Goal: Task Accomplishment & Management: Manage account settings

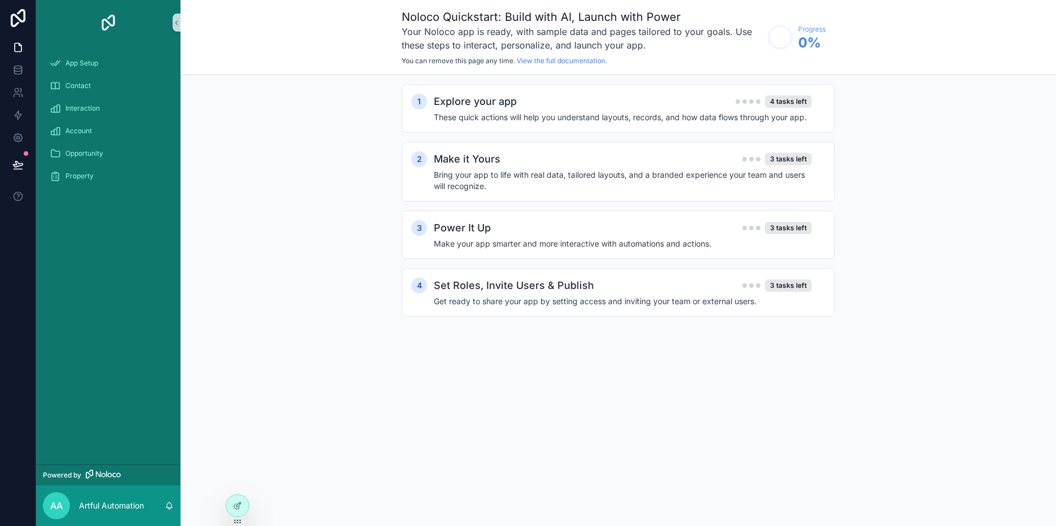
drag, startPoint x: 753, startPoint y: 163, endPoint x: 958, endPoint y: 94, distance: 216.7
click at [958, 94] on div "1 Explore your app 4 tasks left These quick actions will help you understand la…" at bounding box center [619, 211] width 876 height 273
click at [487, 103] on h2 "Explore your app" at bounding box center [475, 102] width 83 height 16
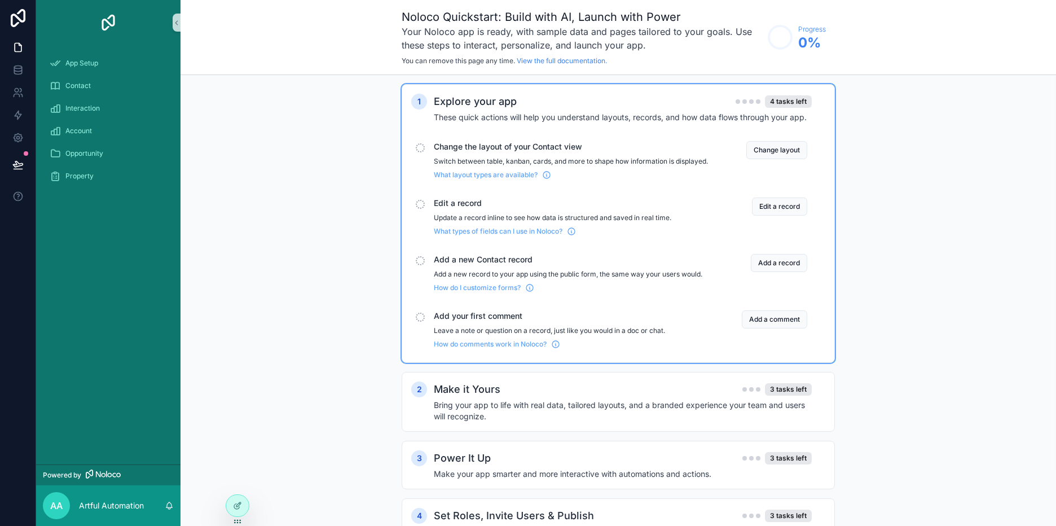
drag, startPoint x: 496, startPoint y: 187, endPoint x: 469, endPoint y: 204, distance: 31.9
drag, startPoint x: 469, startPoint y: 204, endPoint x: 354, endPoint y: 166, distance: 120.6
click at [354, 166] on div "1 Explore your app 4 tasks left These quick actions will help you understand la…" at bounding box center [619, 326] width 876 height 503
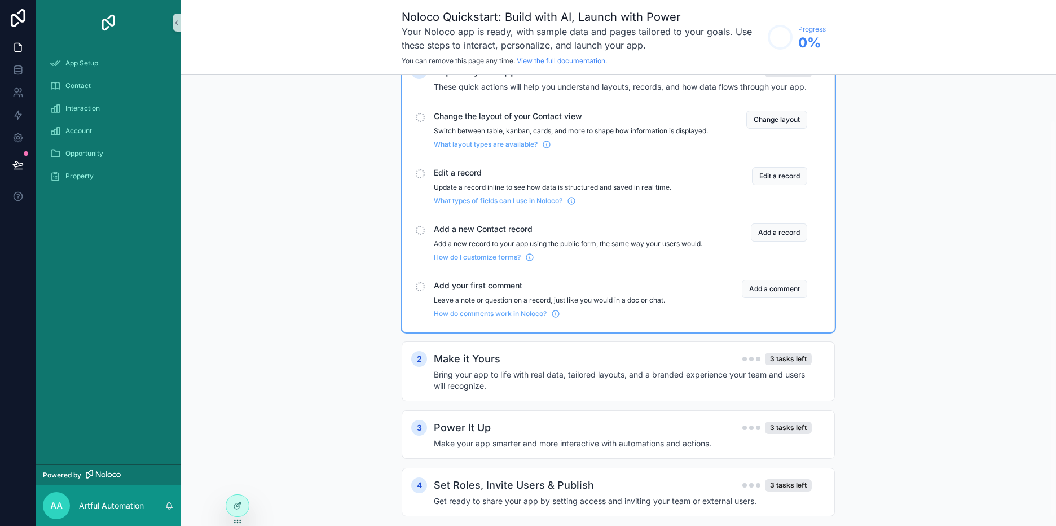
scroll to position [61, 0]
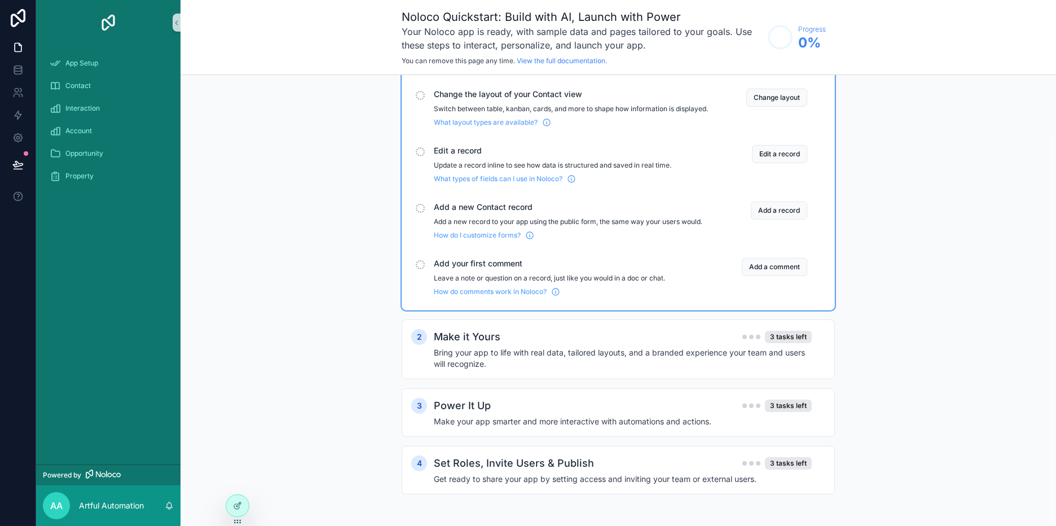
click at [300, 155] on div "1 Explore your app 4 tasks left These quick actions will help you understand la…" at bounding box center [619, 274] width 876 height 503
click at [105, 69] on div "App Setup" at bounding box center [108, 63] width 117 height 18
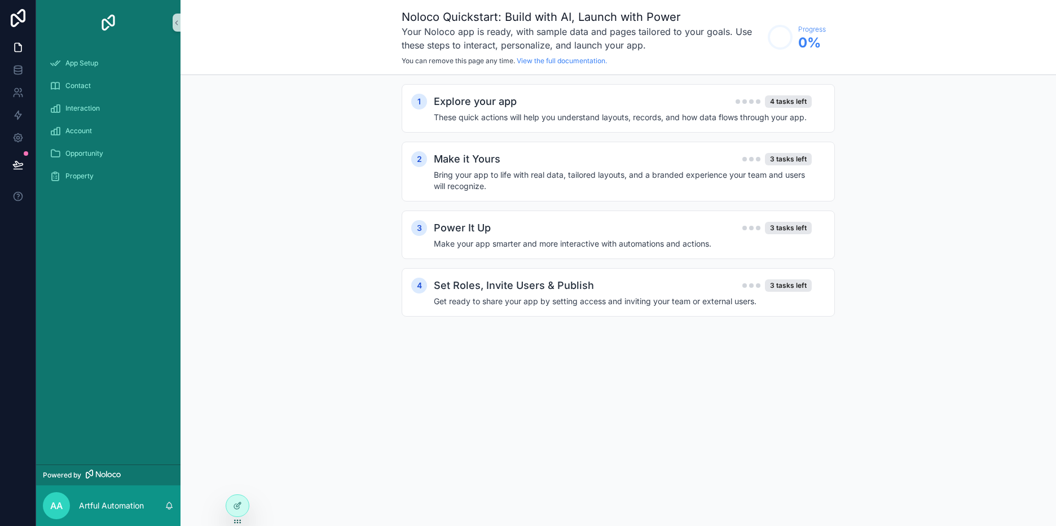
drag, startPoint x: 105, startPoint y: 69, endPoint x: 336, endPoint y: 195, distance: 263.1
click at [336, 195] on div "1 Explore your app 4 tasks left These quick actions will help you understand la…" at bounding box center [619, 211] width 876 height 273
drag, startPoint x: 22, startPoint y: 150, endPoint x: 21, endPoint y: 162, distance: 11.9
drag, startPoint x: 21, startPoint y: 162, endPoint x: 305, endPoint y: 135, distance: 285.0
click at [305, 135] on div "1 Explore your app 4 tasks left These quick actions will help you understand la…" at bounding box center [619, 211] width 876 height 273
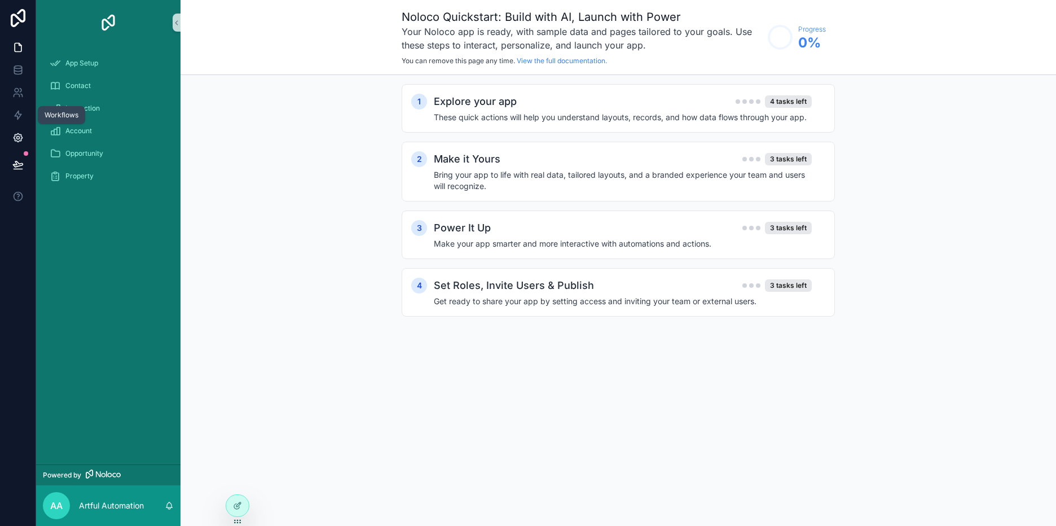
drag, startPoint x: 2, startPoint y: 129, endPoint x: 3, endPoint y: 147, distance: 18.1
drag, startPoint x: 3, startPoint y: 147, endPoint x: 266, endPoint y: 102, distance: 266.2
click at [266, 102] on div "1 Explore your app 4 tasks left These quick actions will help you understand la…" at bounding box center [619, 211] width 876 height 273
click at [96, 59] on span "App Setup" at bounding box center [81, 63] width 33 height 9
click at [239, 508] on icon at bounding box center [237, 505] width 9 height 9
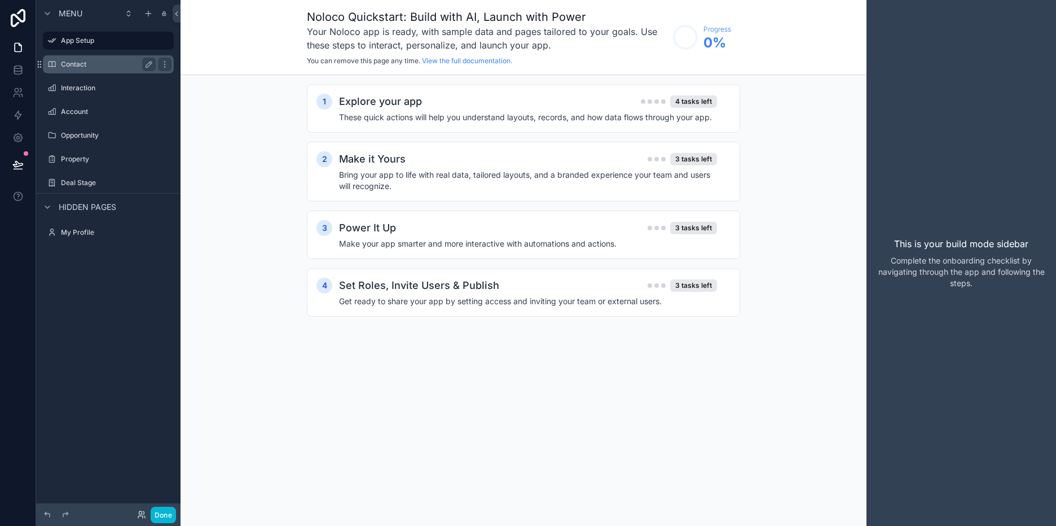
click at [79, 62] on label "Contact" at bounding box center [106, 64] width 90 height 9
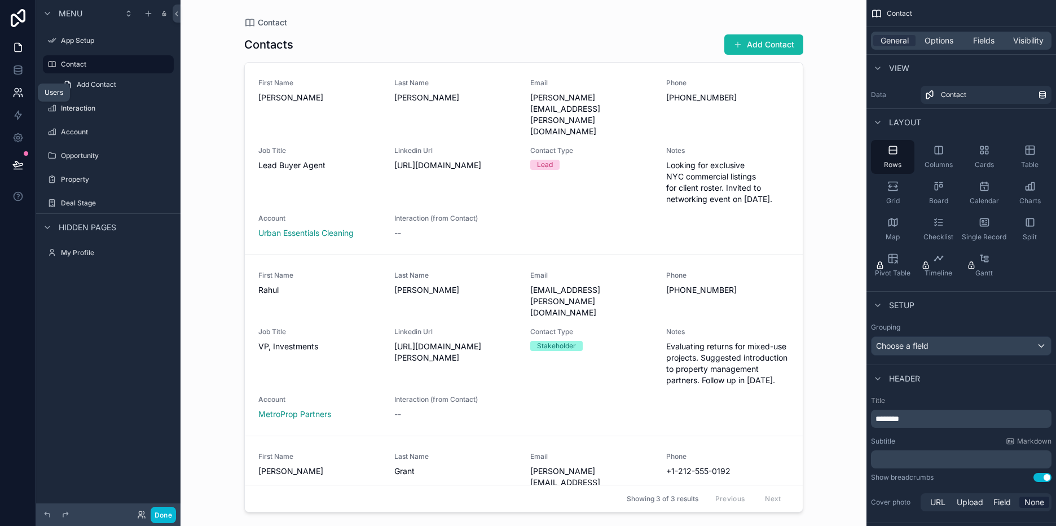
click at [20, 95] on icon at bounding box center [17, 92] width 11 height 11
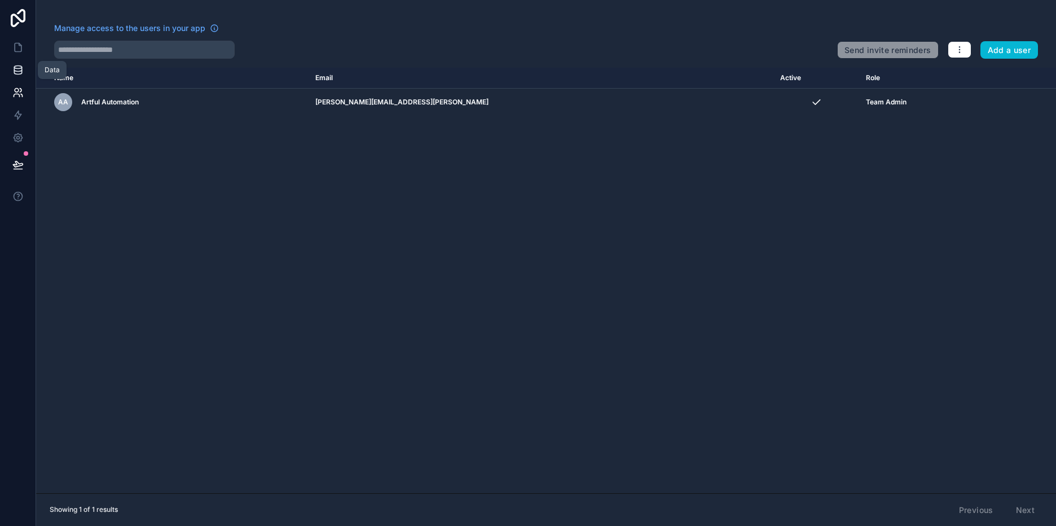
click at [15, 68] on icon at bounding box center [17, 67] width 7 height 3
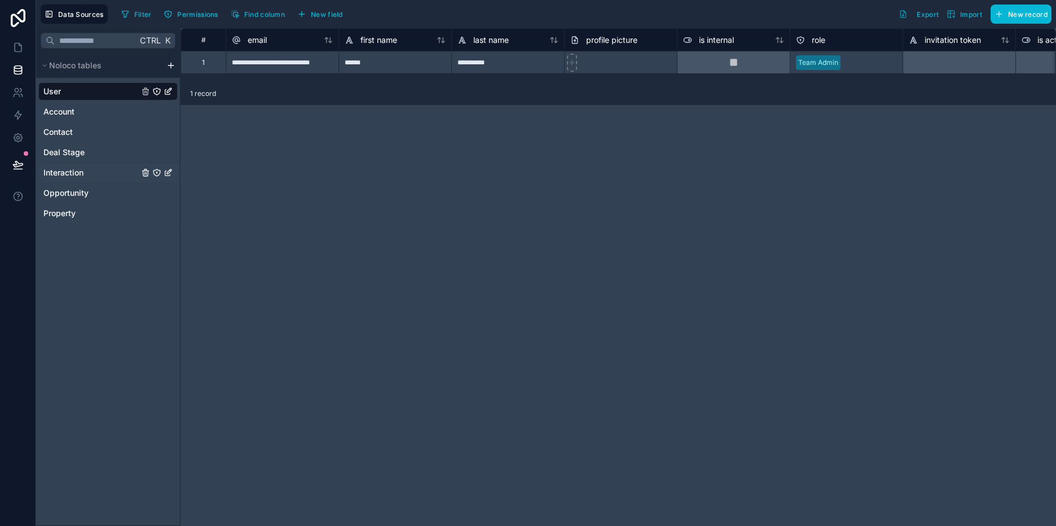
drag, startPoint x: 90, startPoint y: 171, endPoint x: 92, endPoint y: 178, distance: 7.1
drag, startPoint x: 92, startPoint y: 178, endPoint x: 68, endPoint y: 277, distance: 102.1
click at [68, 277] on div "Ctrl K Noloco tables User Account Contact Deal Stage Interaction Opportunity Pr…" at bounding box center [108, 277] width 144 height 498
click at [17, 48] on icon at bounding box center [17, 47] width 11 height 11
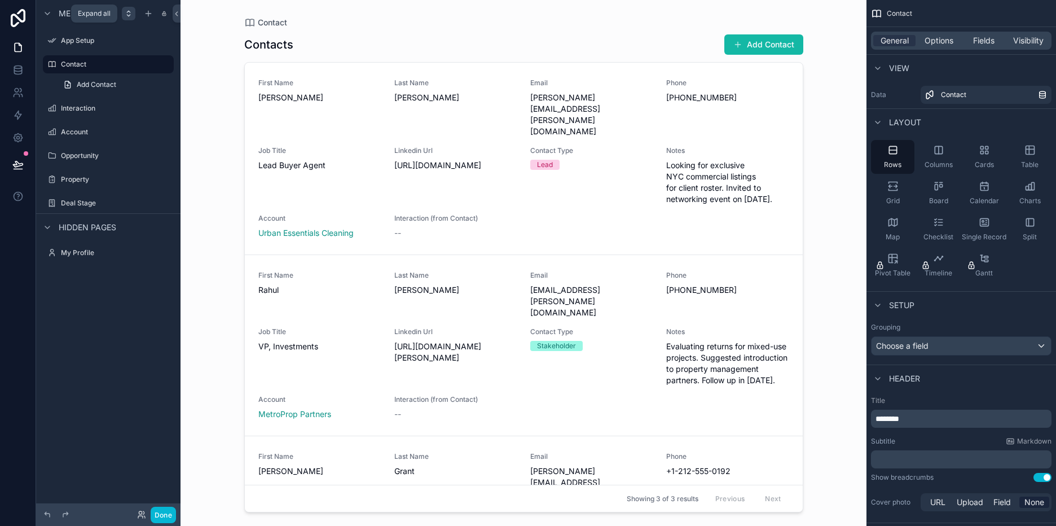
click at [129, 15] on icon "scrollable content" at bounding box center [128, 13] width 9 height 9
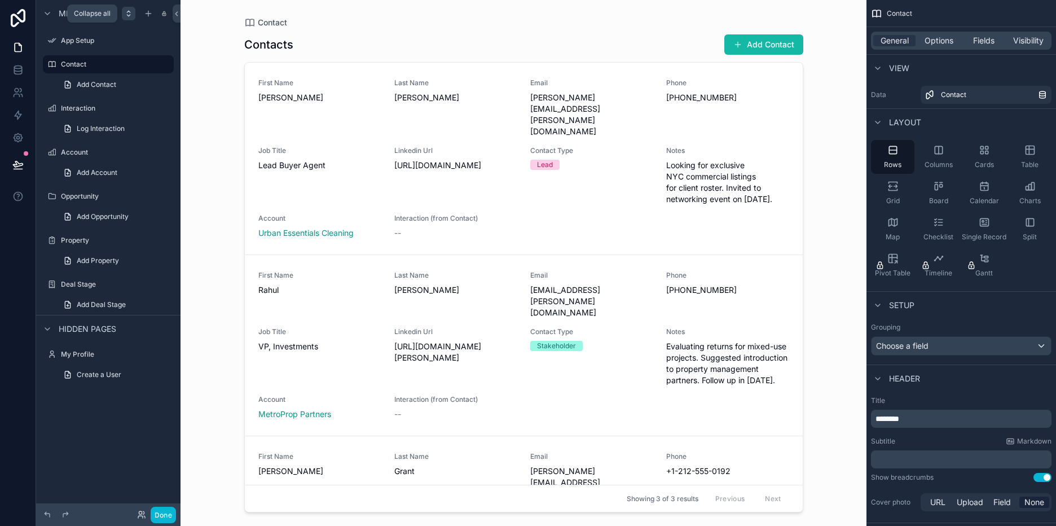
click at [129, 15] on icon "scrollable content" at bounding box center [128, 13] width 9 height 9
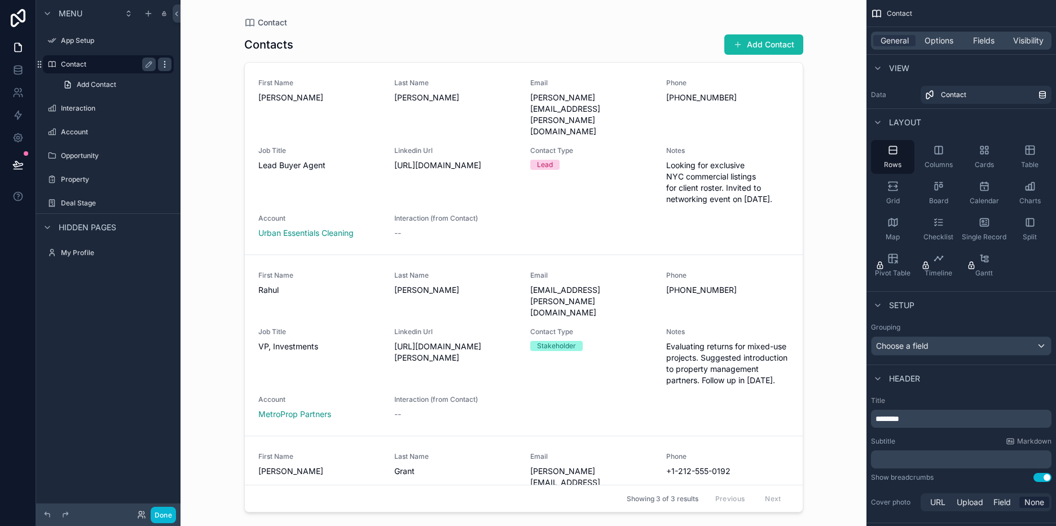
click at [166, 63] on icon "scrollable content" at bounding box center [164, 64] width 9 height 9
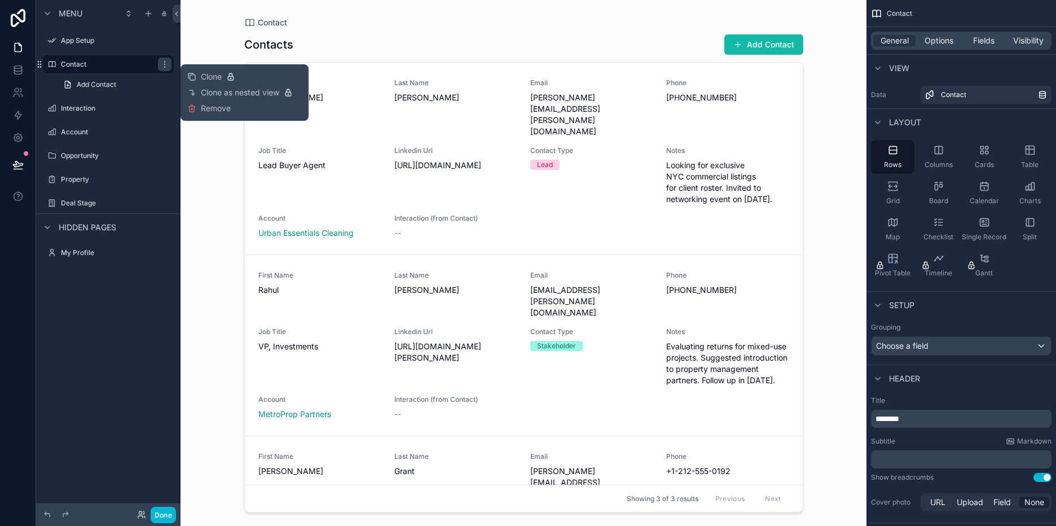
click at [208, 161] on div "Contact Contacts Add Contact First Name Jessica Last Name Lin Email jessica.lin…" at bounding box center [524, 263] width 686 height 526
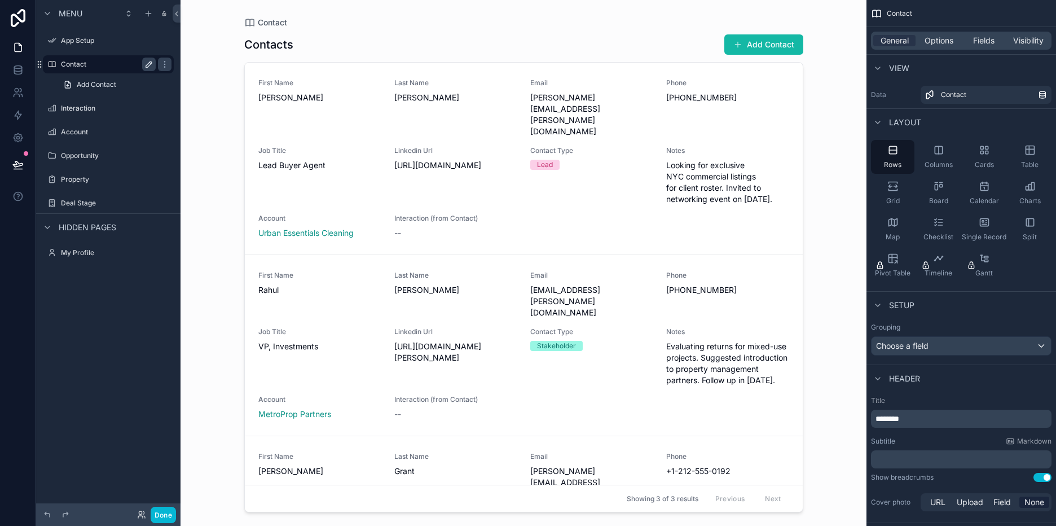
click at [150, 63] on icon "scrollable content" at bounding box center [150, 63] width 2 height 2
click at [836, 83] on div "Contact Contacts Add Contact First Name Jessica Last Name Lin Email jessica.lin…" at bounding box center [524, 263] width 686 height 526
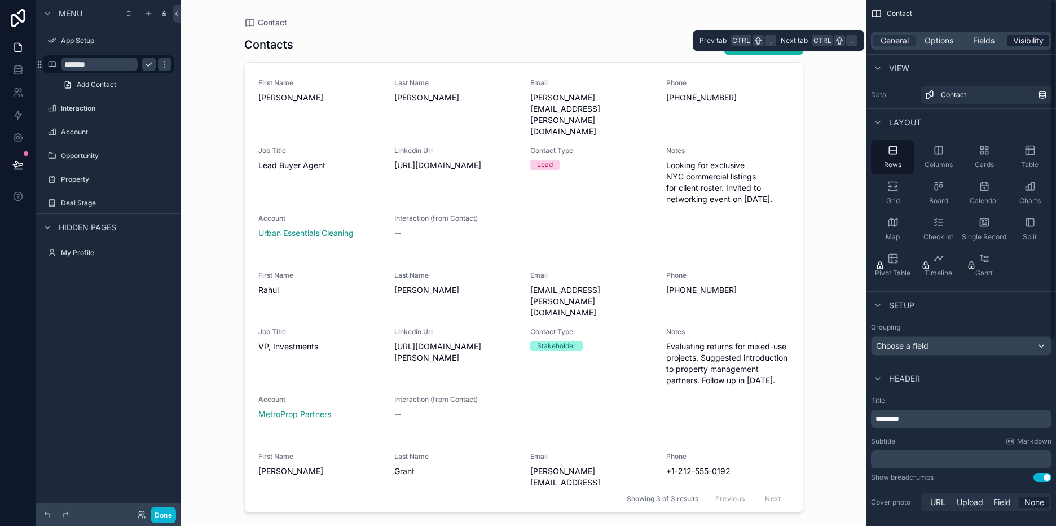
click at [1023, 35] on span "Visibility" at bounding box center [1028, 40] width 30 height 11
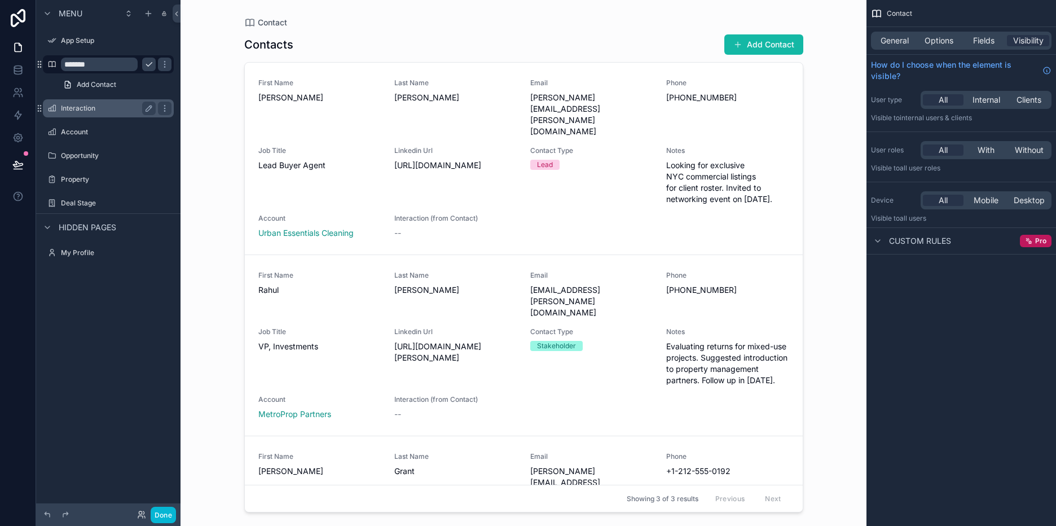
click at [92, 107] on label "Interaction" at bounding box center [106, 108] width 90 height 9
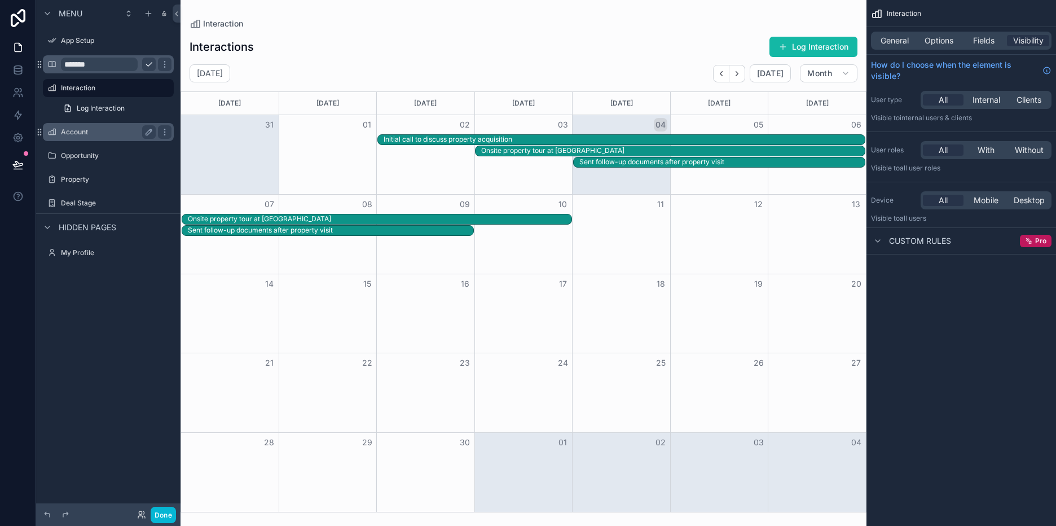
click at [86, 132] on label "Account" at bounding box center [106, 131] width 90 height 9
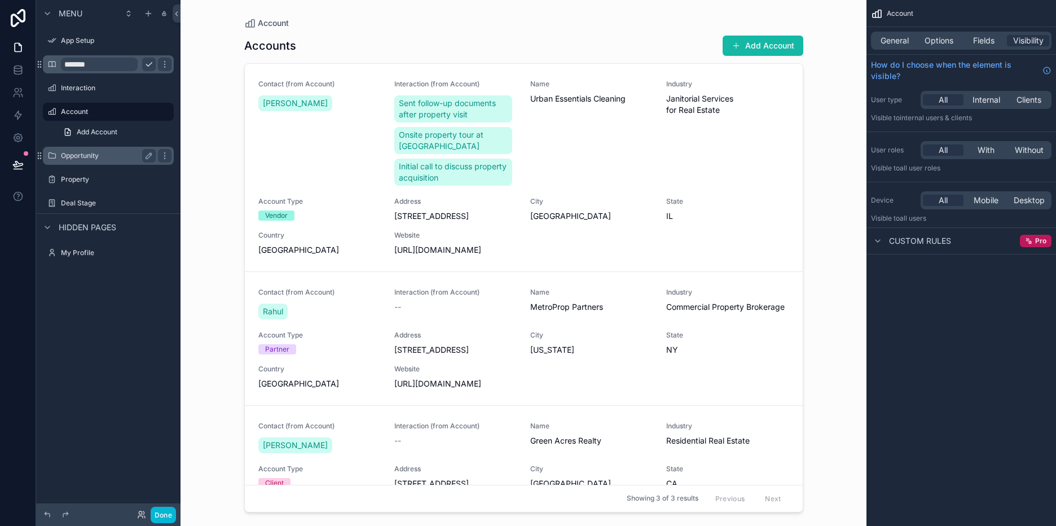
click at [90, 156] on label "Opportunity" at bounding box center [106, 155] width 90 height 9
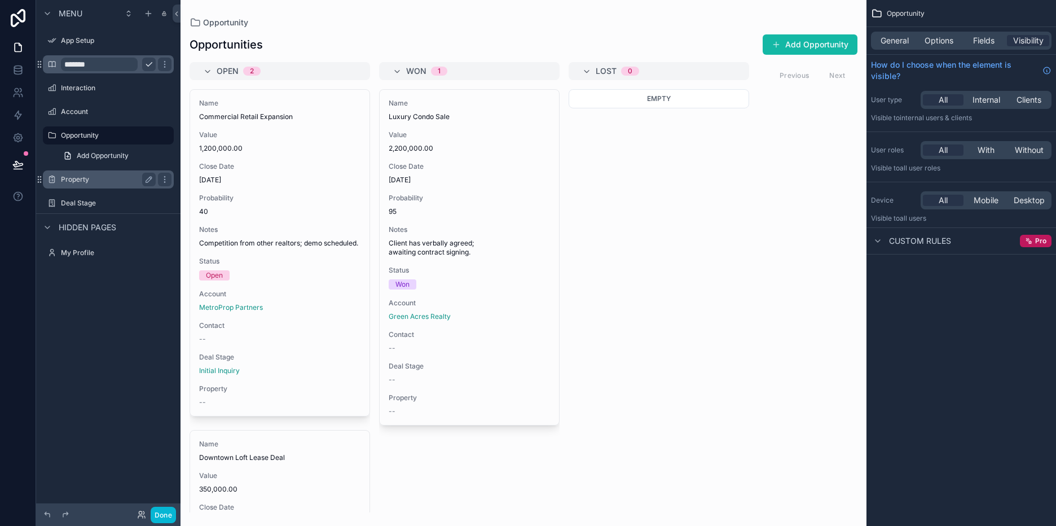
click at [92, 179] on label "Property" at bounding box center [106, 179] width 90 height 9
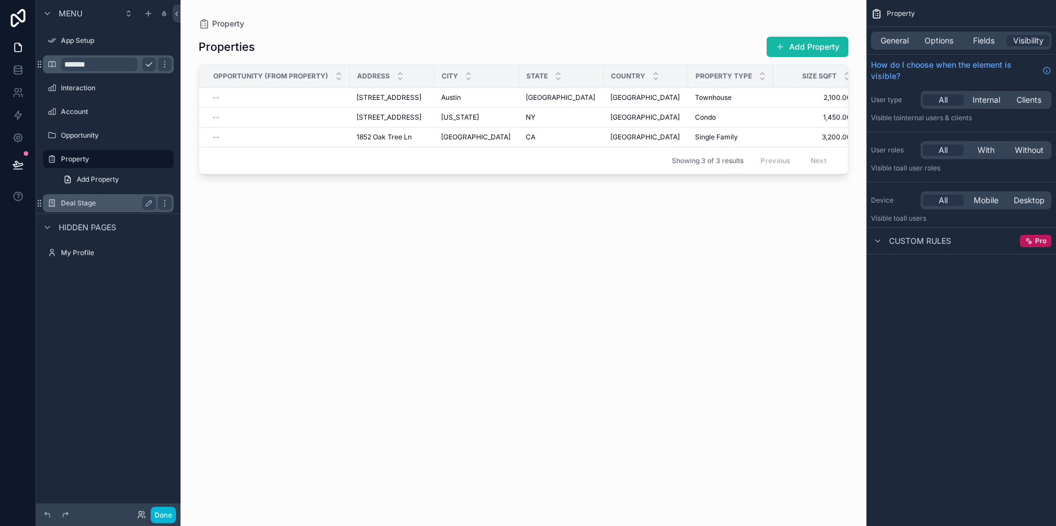
click at [93, 204] on label "Deal Stage" at bounding box center [106, 203] width 90 height 9
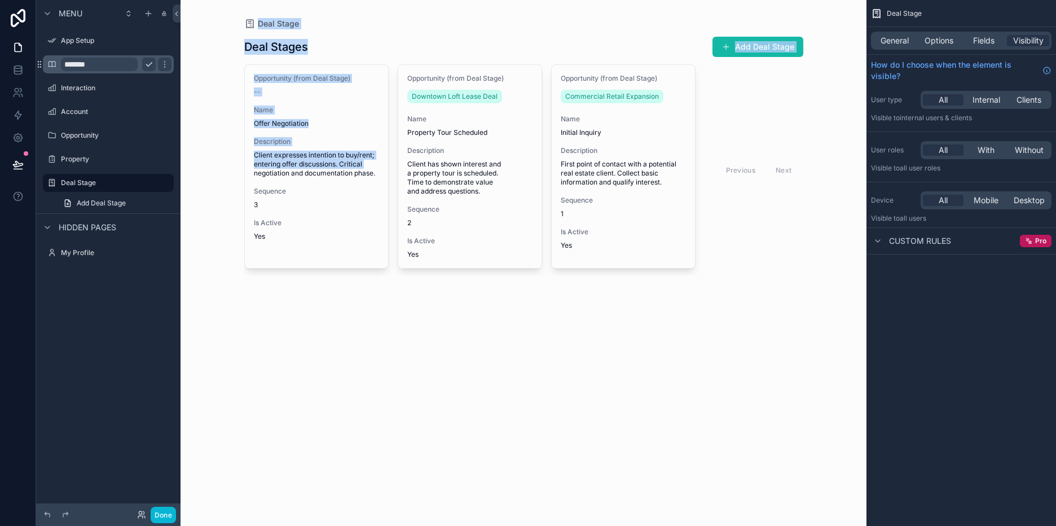
drag, startPoint x: 218, startPoint y: 10, endPoint x: 205, endPoint y: 170, distance: 160.7
click at [205, 170] on div "Deal Stage Deal Stages Add Deal Stage Opportunity (from Deal Stage) -- Name Off…" at bounding box center [524, 263] width 686 height 526
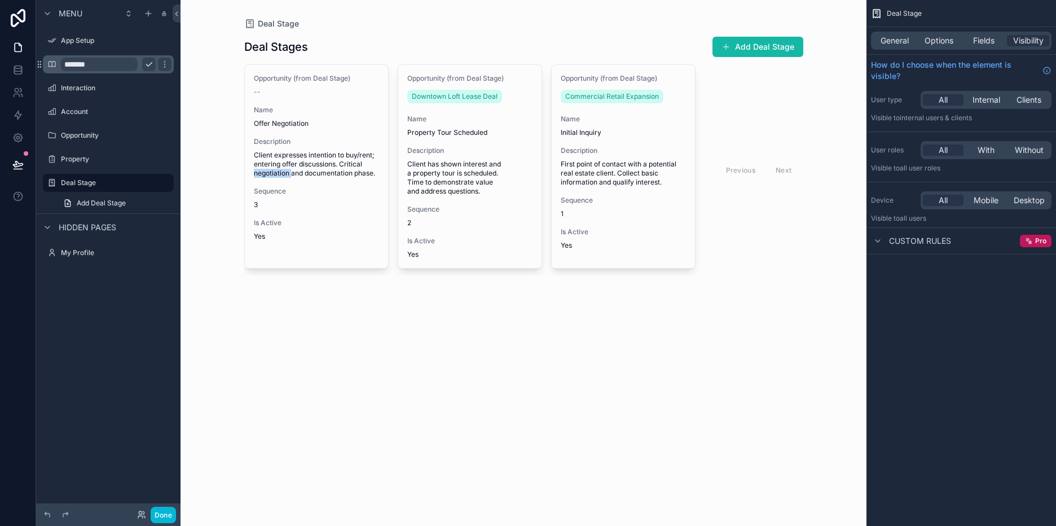
click at [205, 170] on div "Deal Stage Deal Stages Add Deal Stage Opportunity (from Deal Stage) -- Name Off…" at bounding box center [524, 263] width 686 height 526
drag, startPoint x: 205, startPoint y: 170, endPoint x: 217, endPoint y: 51, distance: 119.1
click at [217, 51] on div "Deal Stage Deal Stages Add Deal Stage Opportunity (from Deal Stage) -- Name Off…" at bounding box center [524, 263] width 686 height 526
click at [46, 12] on icon "scrollable content" at bounding box center [47, 13] width 9 height 9
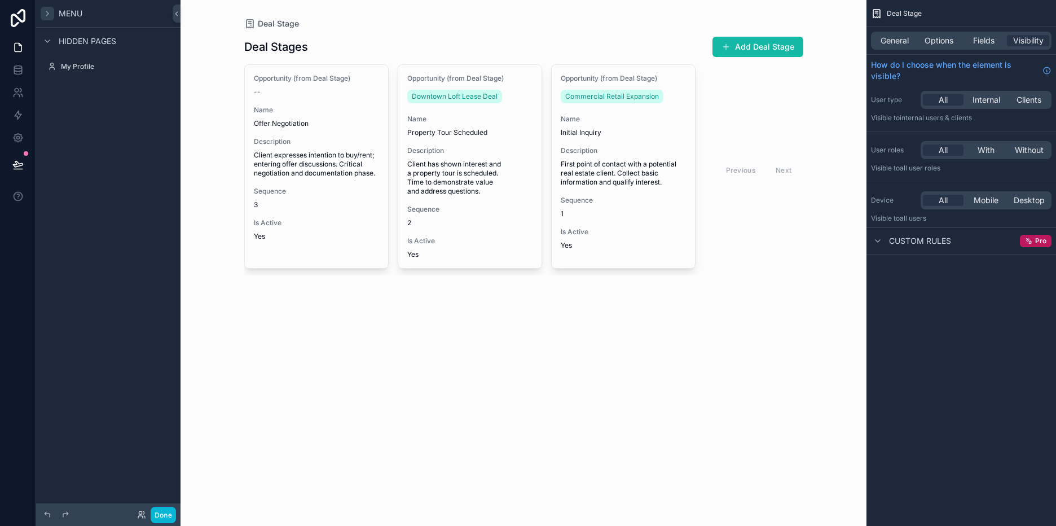
click at [45, 17] on icon "scrollable content" at bounding box center [47, 13] width 9 height 9
click at [44, 11] on icon "scrollable content" at bounding box center [47, 13] width 9 height 9
click at [47, 12] on icon "scrollable content" at bounding box center [47, 13] width 9 height 9
click at [221, 134] on div "Deal Stage Deal Stages Add Deal Stage Opportunity (from Deal Stage) -- Name Off…" at bounding box center [524, 263] width 686 height 526
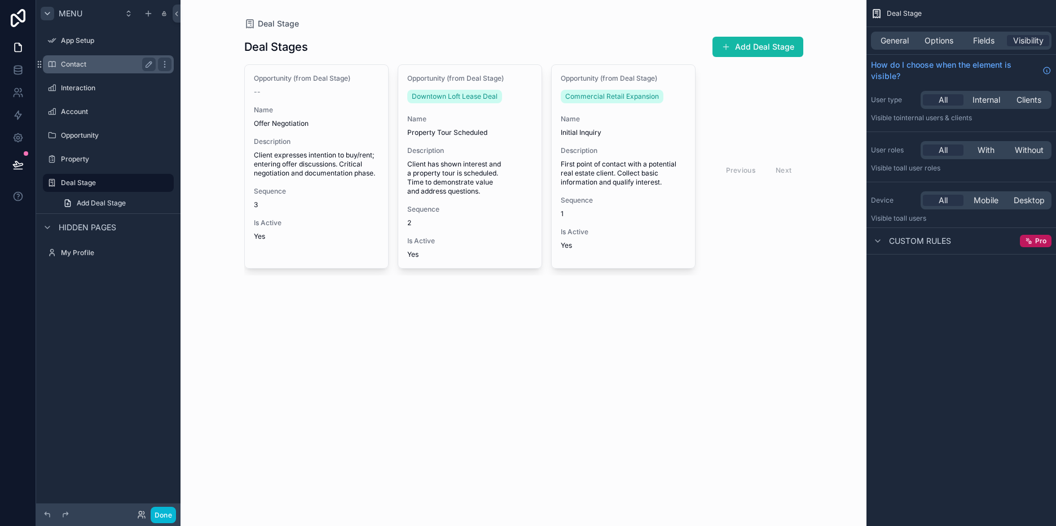
click at [97, 64] on label "Contact" at bounding box center [106, 64] width 90 height 9
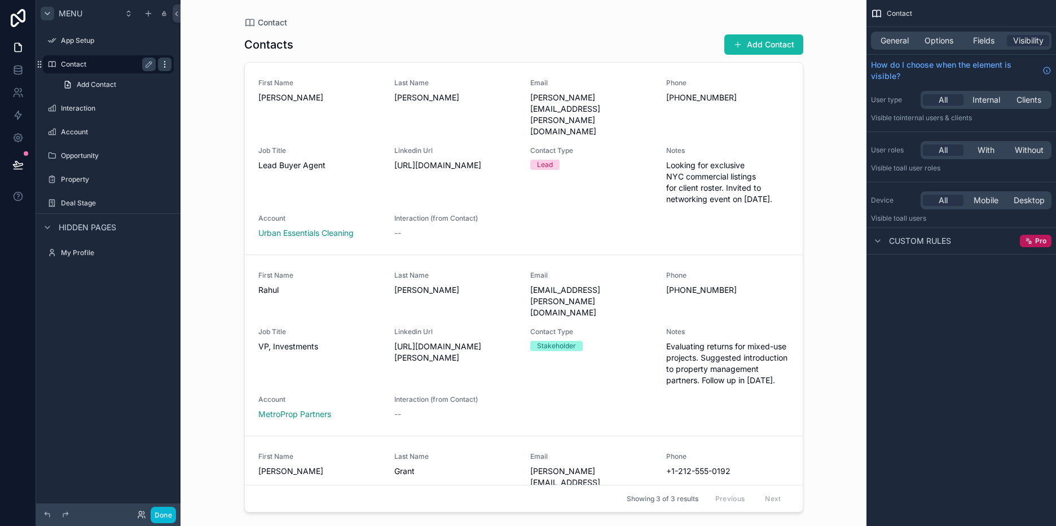
click at [164, 64] on icon "scrollable content" at bounding box center [164, 64] width 1 height 1
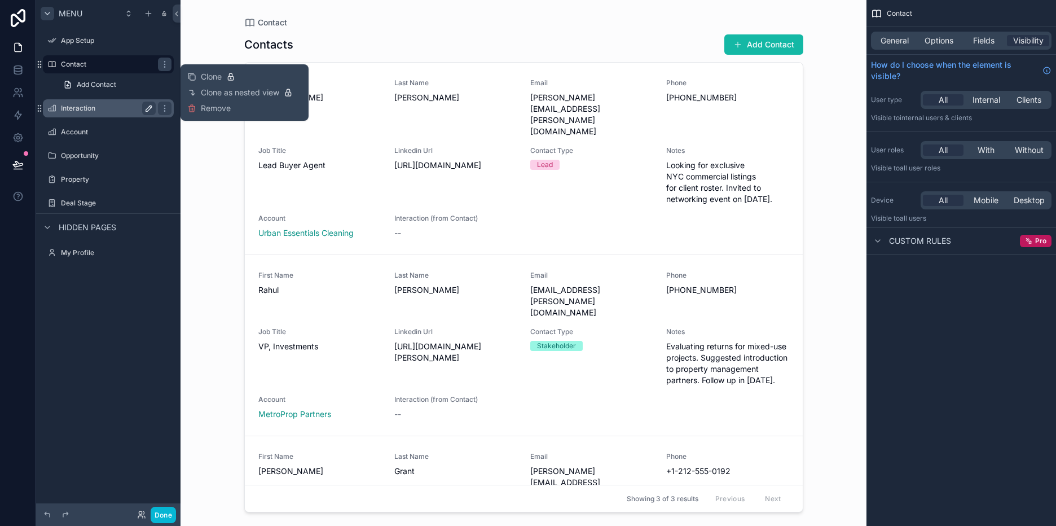
click at [149, 107] on icon "scrollable content" at bounding box center [149, 108] width 6 height 6
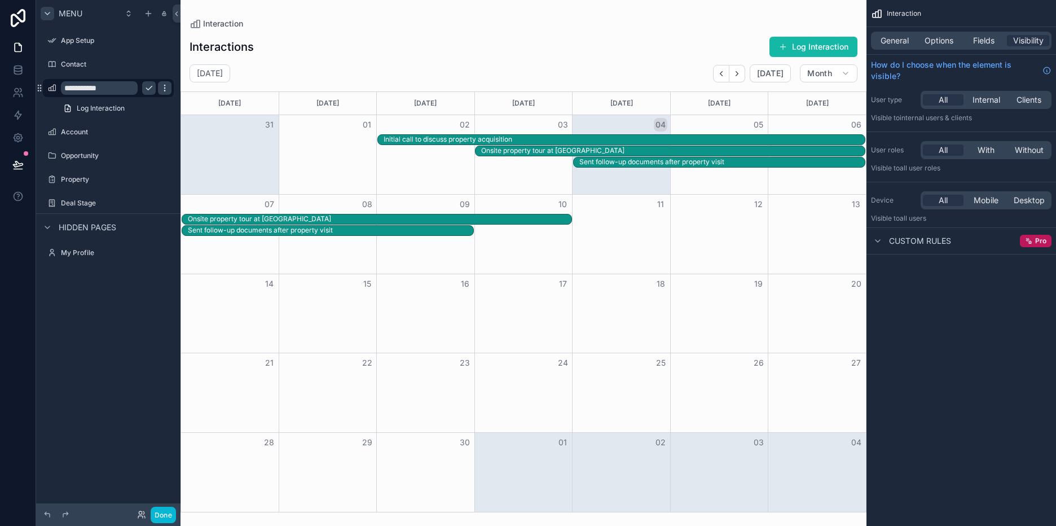
click at [166, 87] on icon "scrollable content" at bounding box center [164, 87] width 9 height 9
click at [21, 68] on icon at bounding box center [17, 69] width 7 height 5
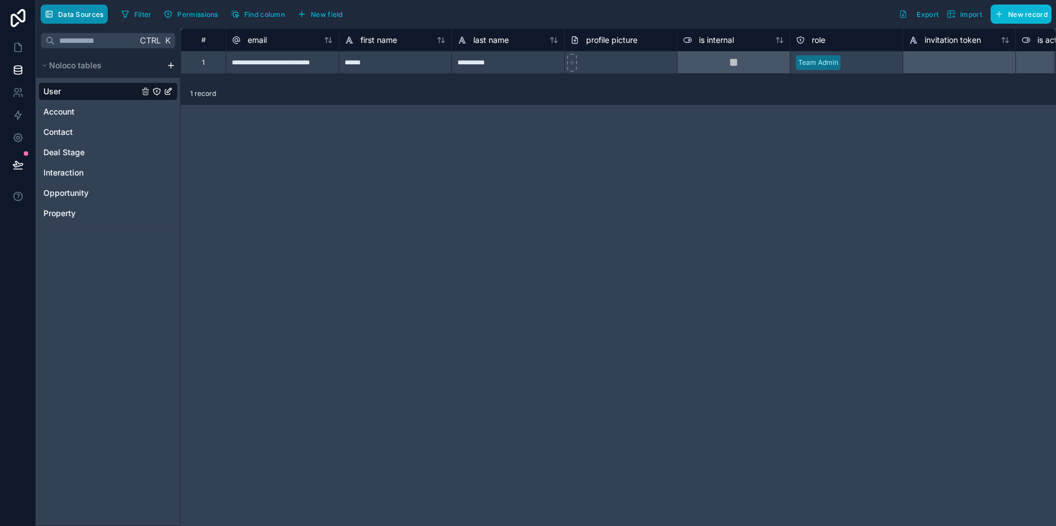
click at [77, 17] on span "Data Sources" at bounding box center [81, 14] width 46 height 8
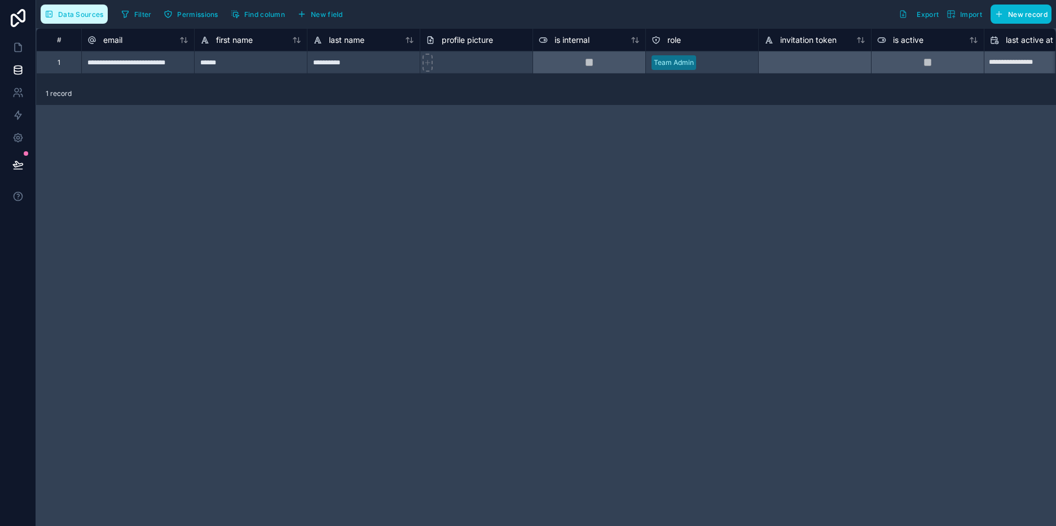
click at [77, 17] on span "Data Sources" at bounding box center [81, 14] width 46 height 8
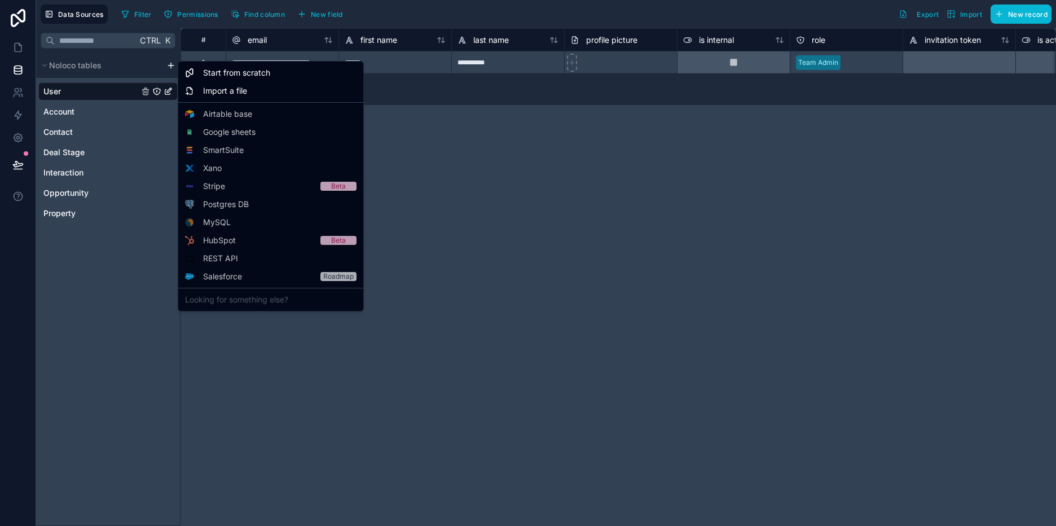
click at [171, 66] on html "**********" at bounding box center [528, 263] width 1056 height 526
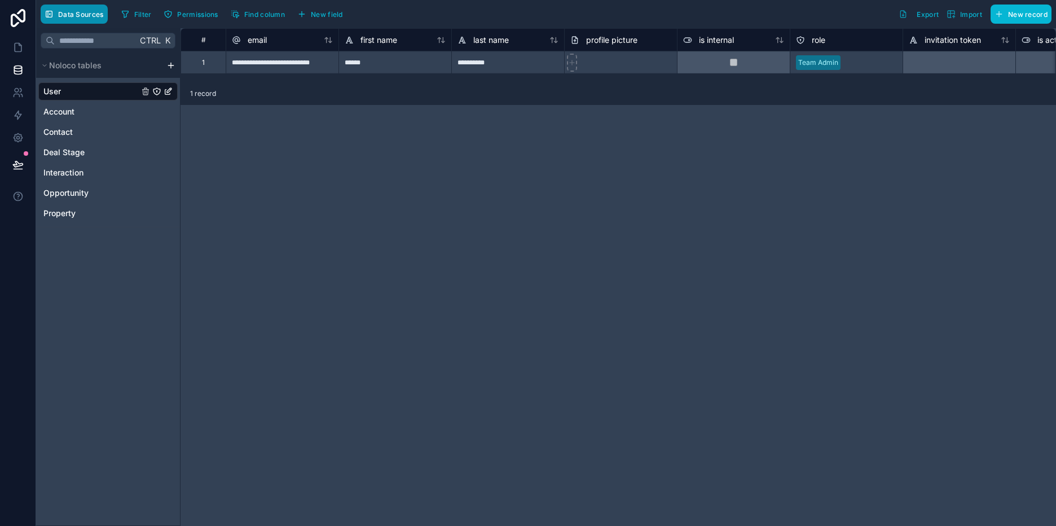
click at [81, 15] on span "Data Sources" at bounding box center [81, 14] width 46 height 8
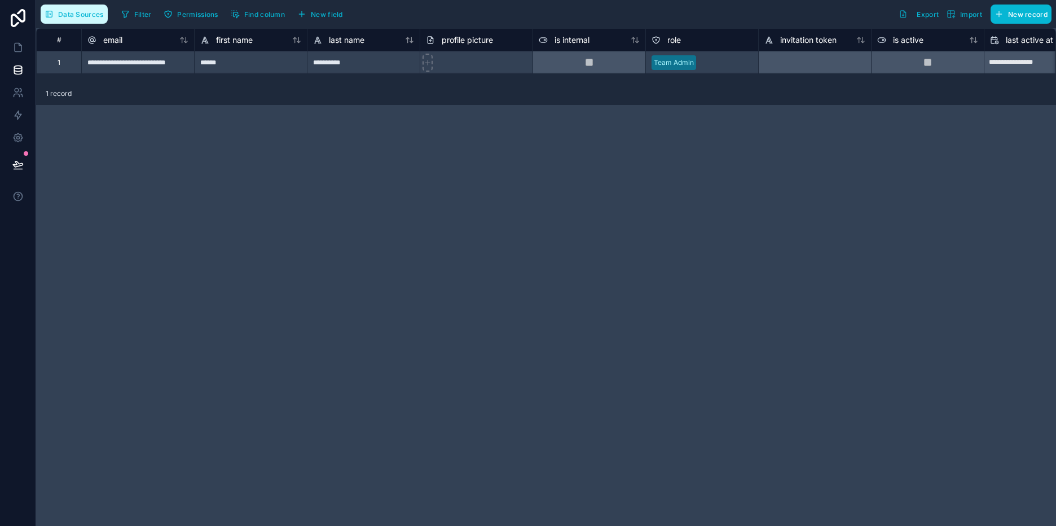
click at [83, 17] on span "Data Sources" at bounding box center [81, 14] width 46 height 8
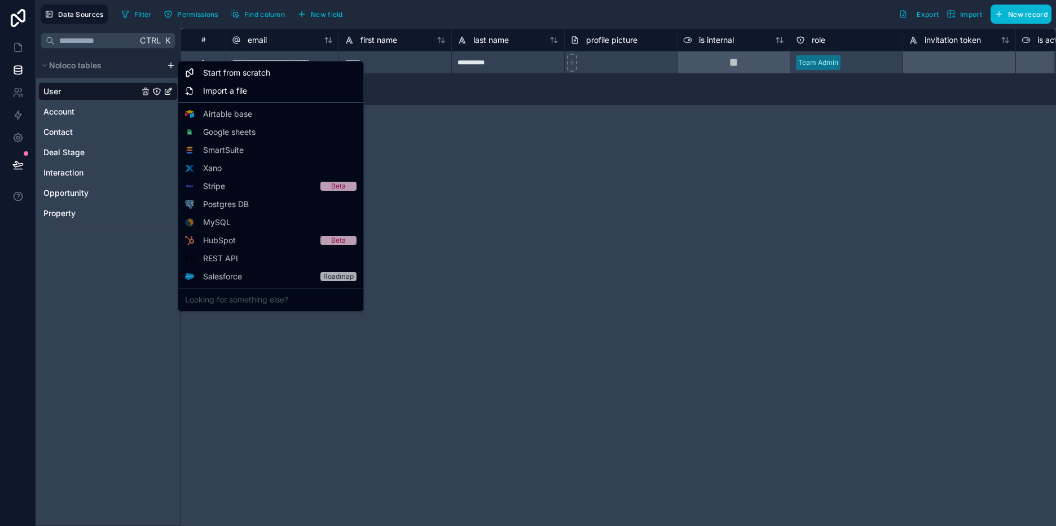
click at [169, 64] on html "**********" at bounding box center [528, 263] width 1056 height 526
